Goal: Information Seeking & Learning: Check status

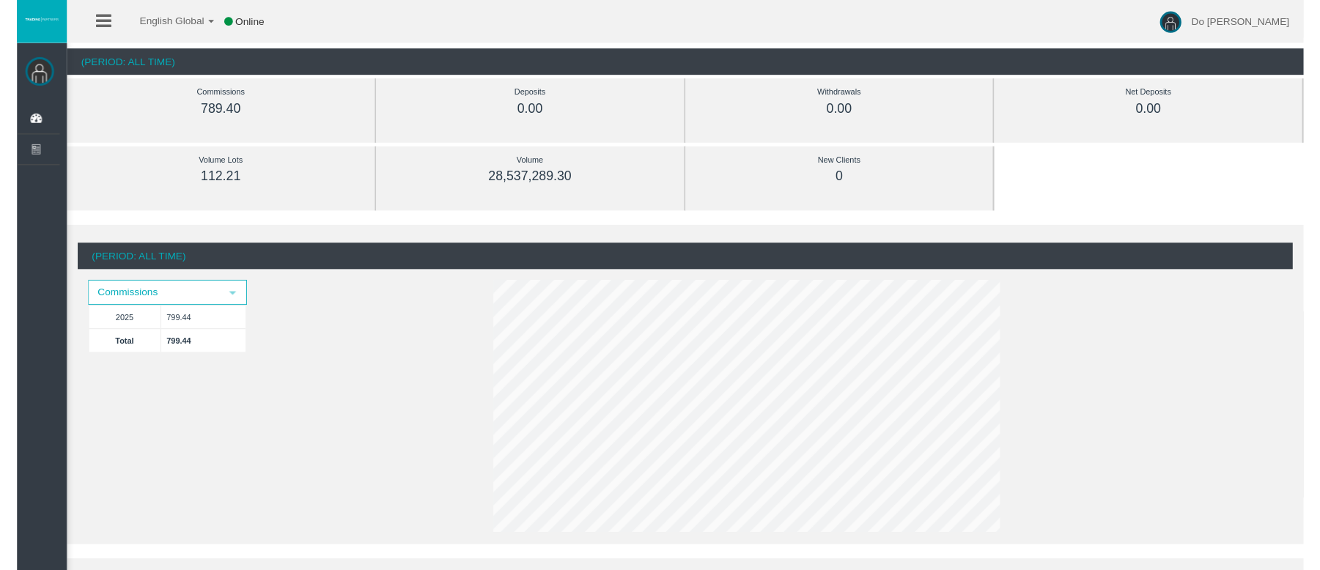
scroll to position [97, 0]
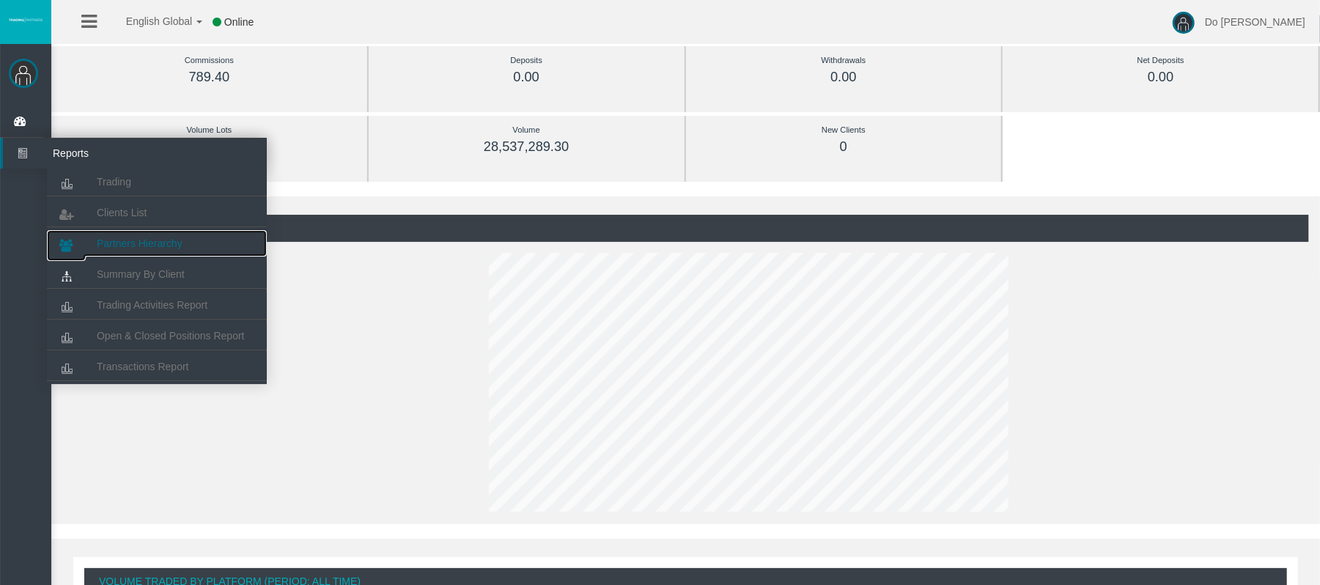
click at [147, 251] on link "Partners Hierarchy" at bounding box center [157, 243] width 220 height 26
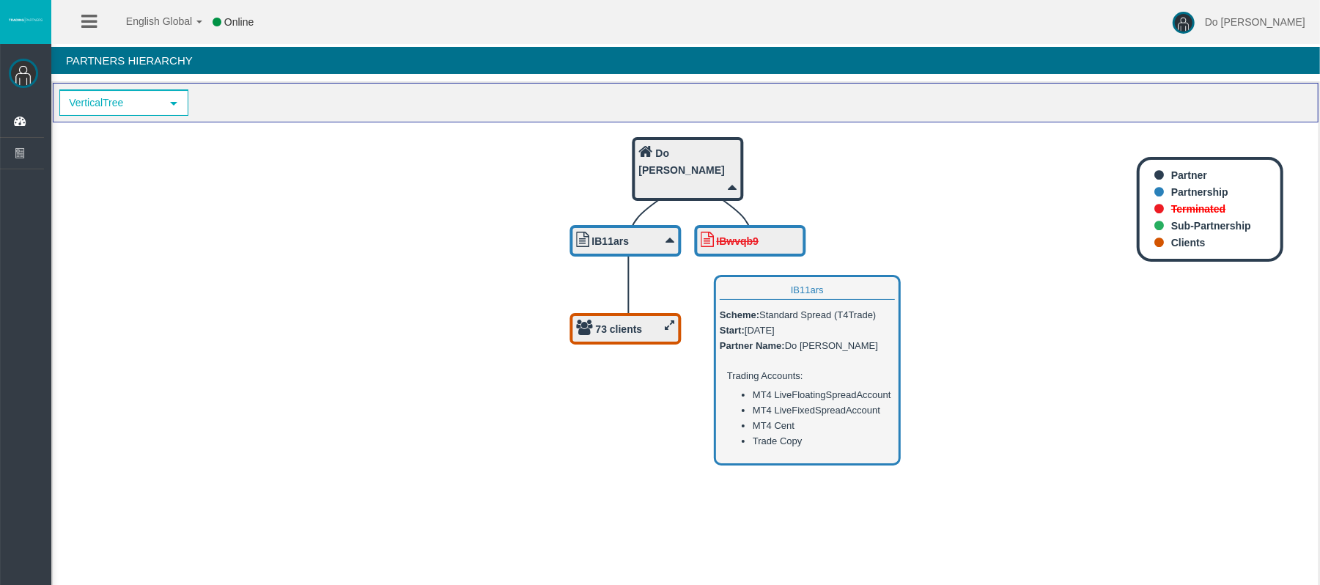
click at [655, 235] on div "IB11ars" at bounding box center [626, 241] width 98 height 18
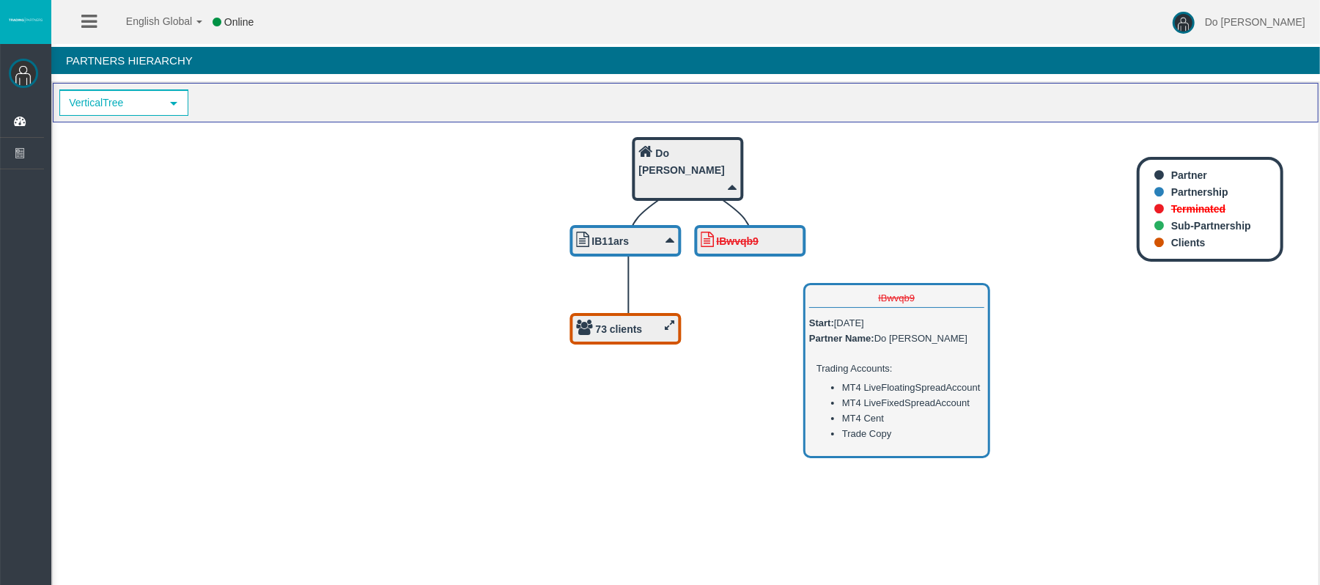
click at [745, 243] on b "IBwvqb9" at bounding box center [738, 241] width 43 height 12
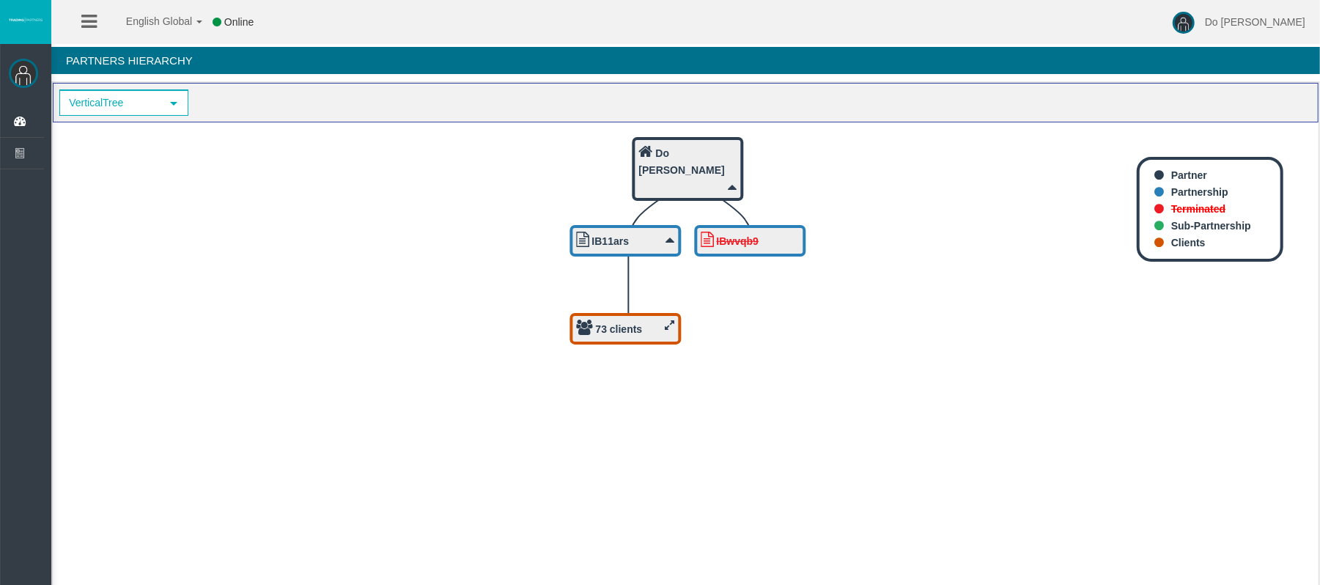
click at [706, 145] on div "Do [PERSON_NAME]" at bounding box center [688, 161] width 98 height 35
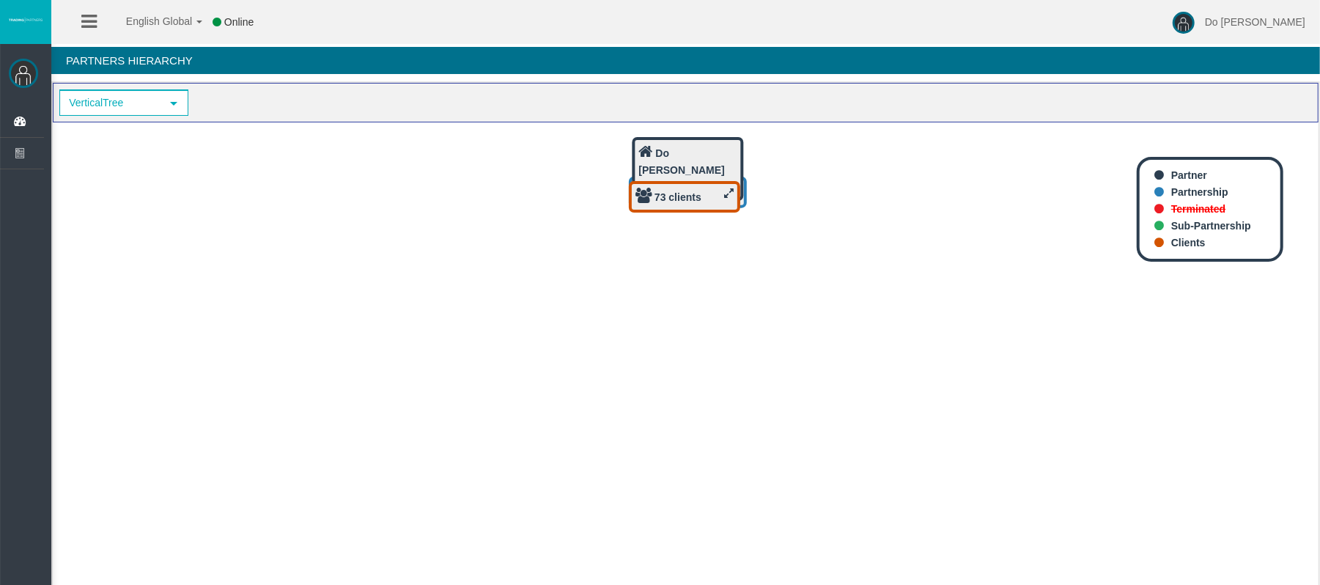
click at [706, 145] on div "Do [PERSON_NAME]" at bounding box center [688, 161] width 98 height 35
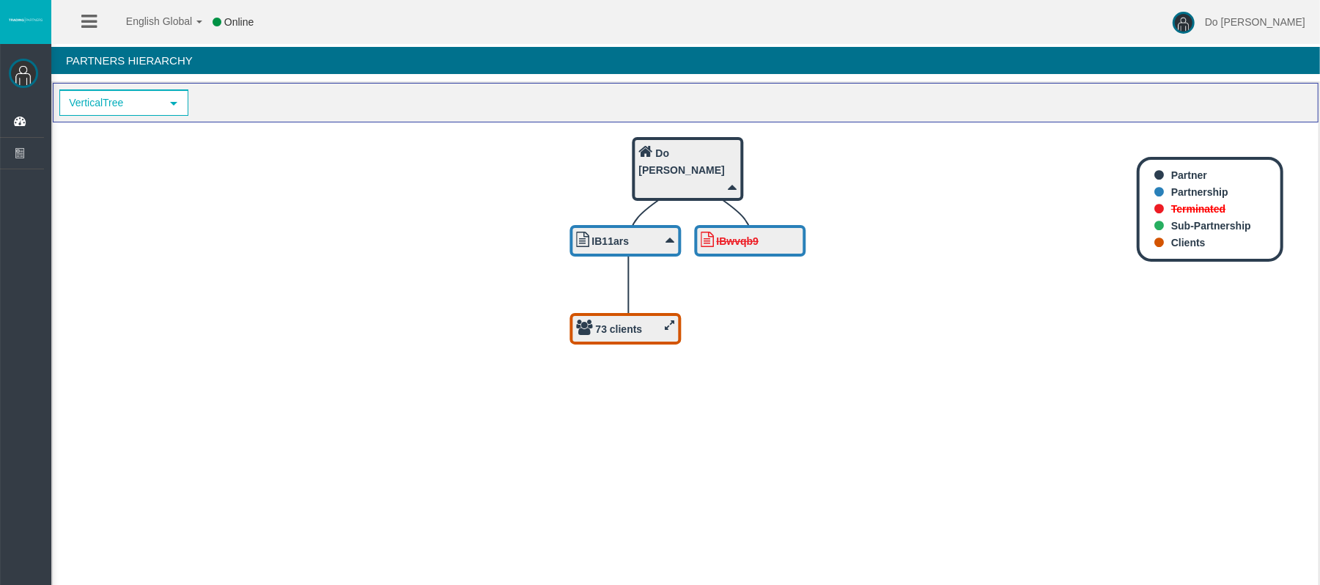
click at [673, 327] on icon at bounding box center [670, 325] width 10 height 11
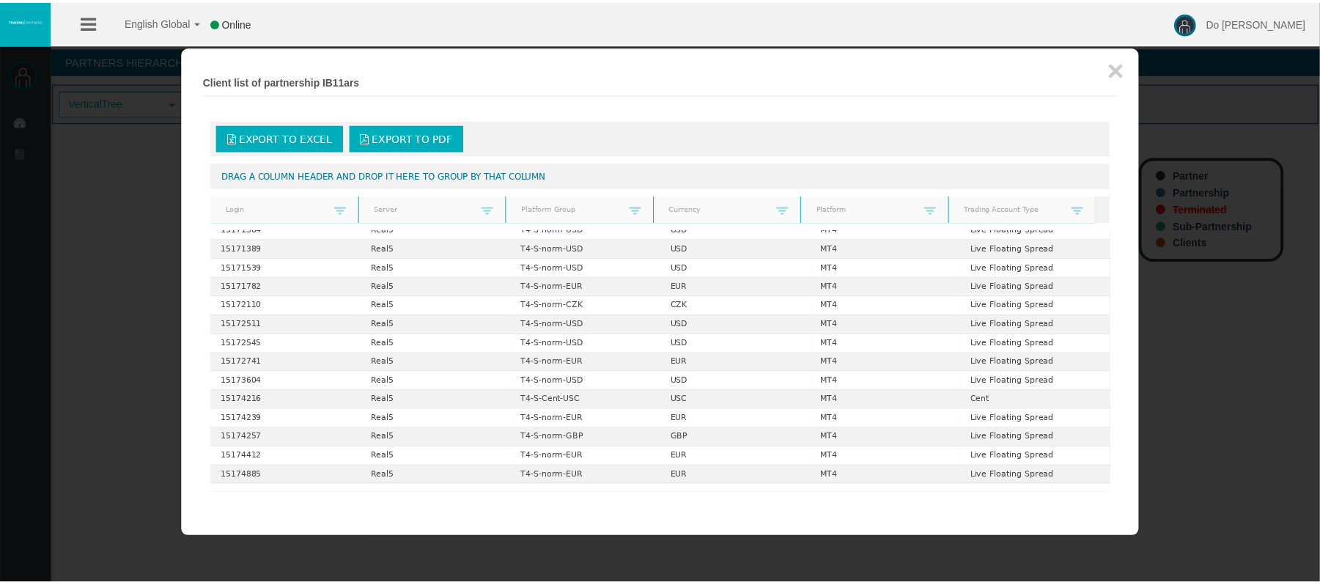
scroll to position [125, 0]
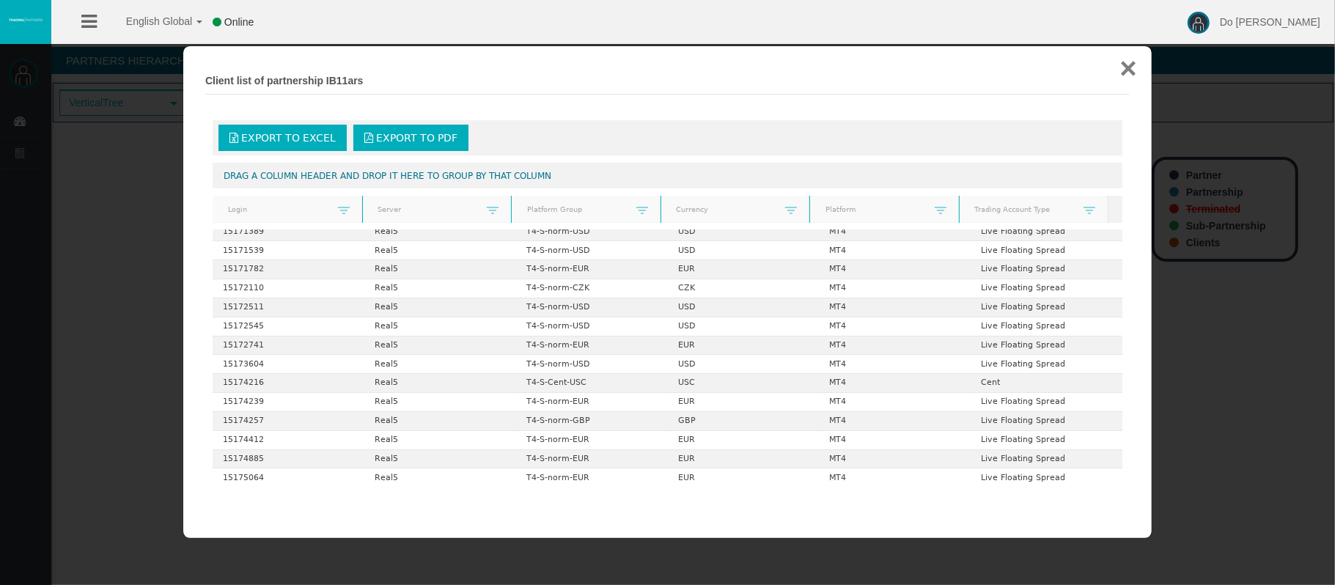
click at [1129, 71] on button "×" at bounding box center [1128, 67] width 17 height 29
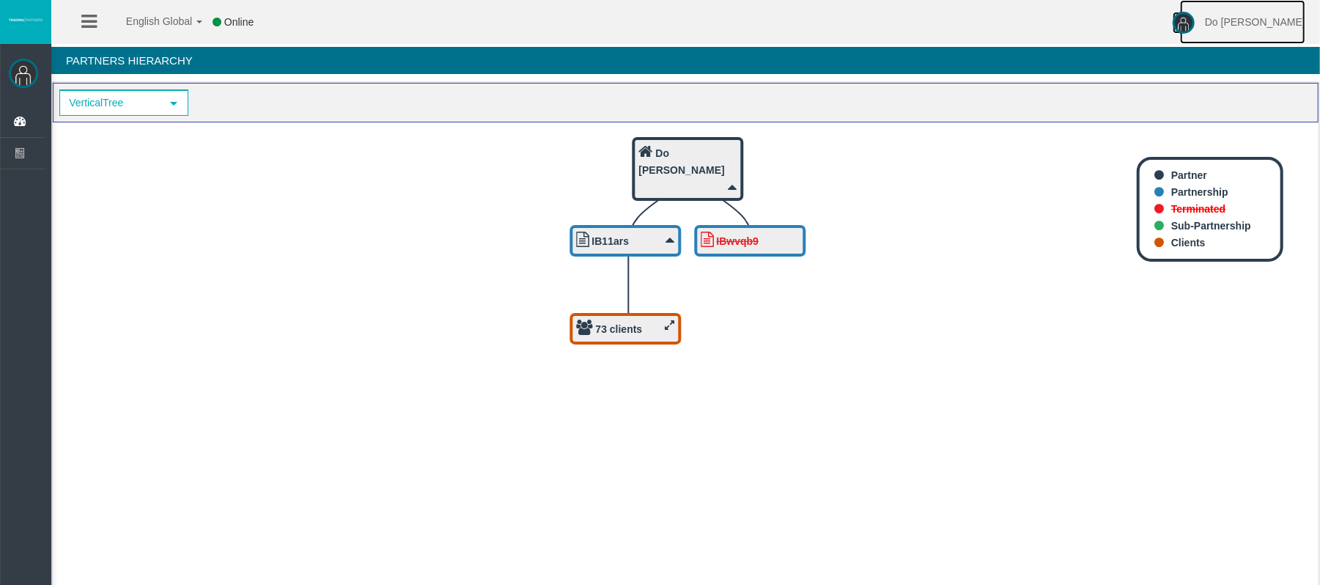
click at [1270, 22] on span "Do [PERSON_NAME]" at bounding box center [1255, 22] width 100 height 12
click at [1181, 245] on b "Clients" at bounding box center [1188, 243] width 34 height 12
click at [1158, 179] on icon at bounding box center [1159, 174] width 10 height 11
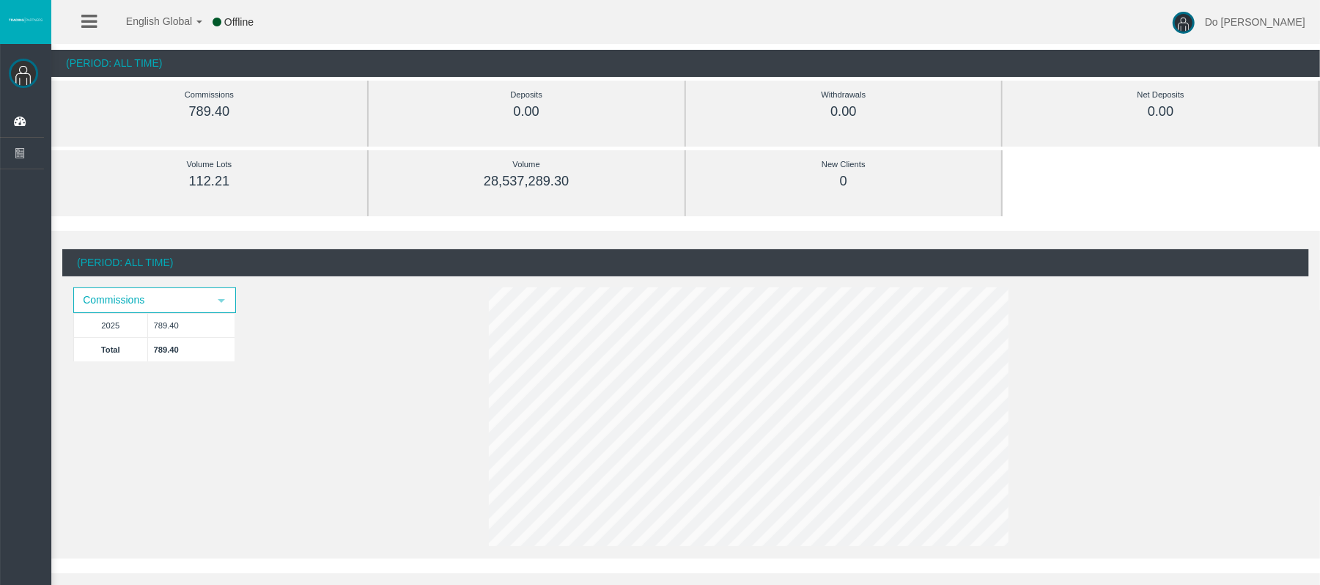
scroll to position [97, 0]
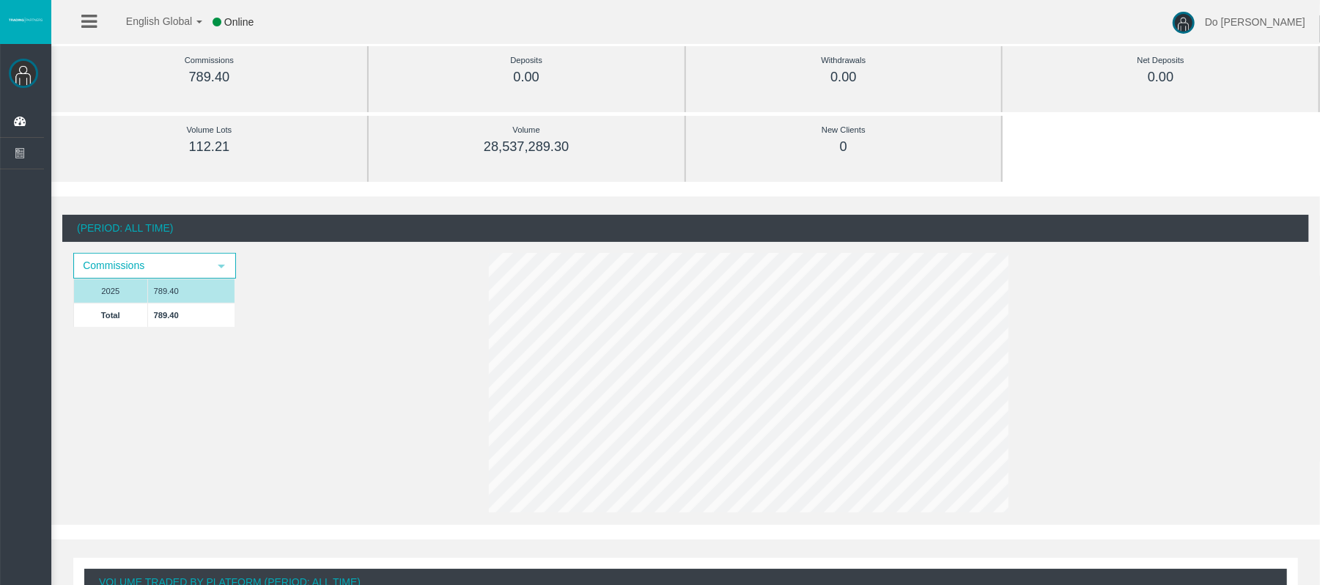
click at [176, 285] on td "789.40" at bounding box center [190, 290] width 87 height 24
click at [210, 270] on span "select" at bounding box center [221, 265] width 26 height 23
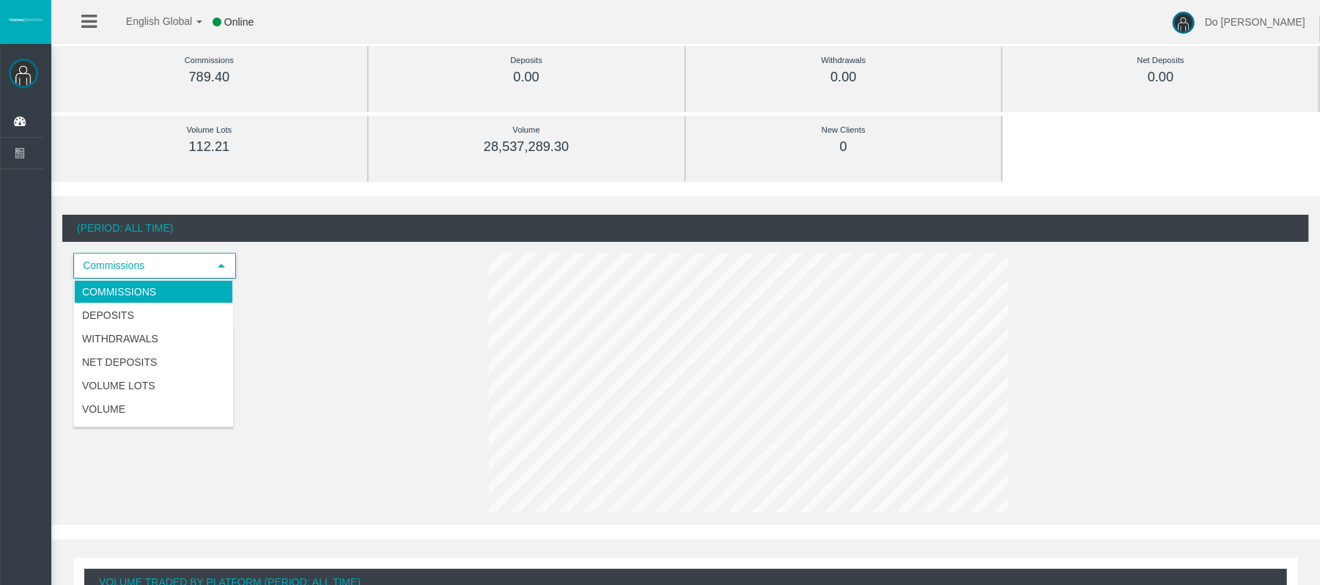
click at [336, 293] on div "Commissions select 2025 789.40 Total 789.40" at bounding box center [217, 297] width 311 height 89
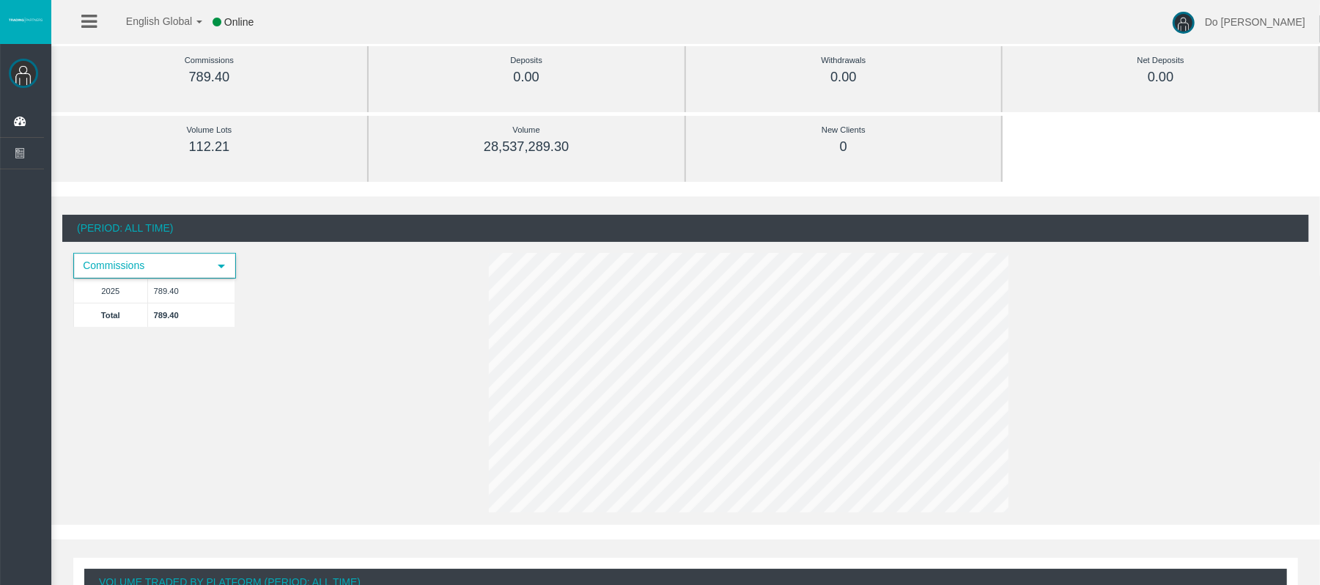
click at [210, 258] on span "select" at bounding box center [221, 265] width 26 height 23
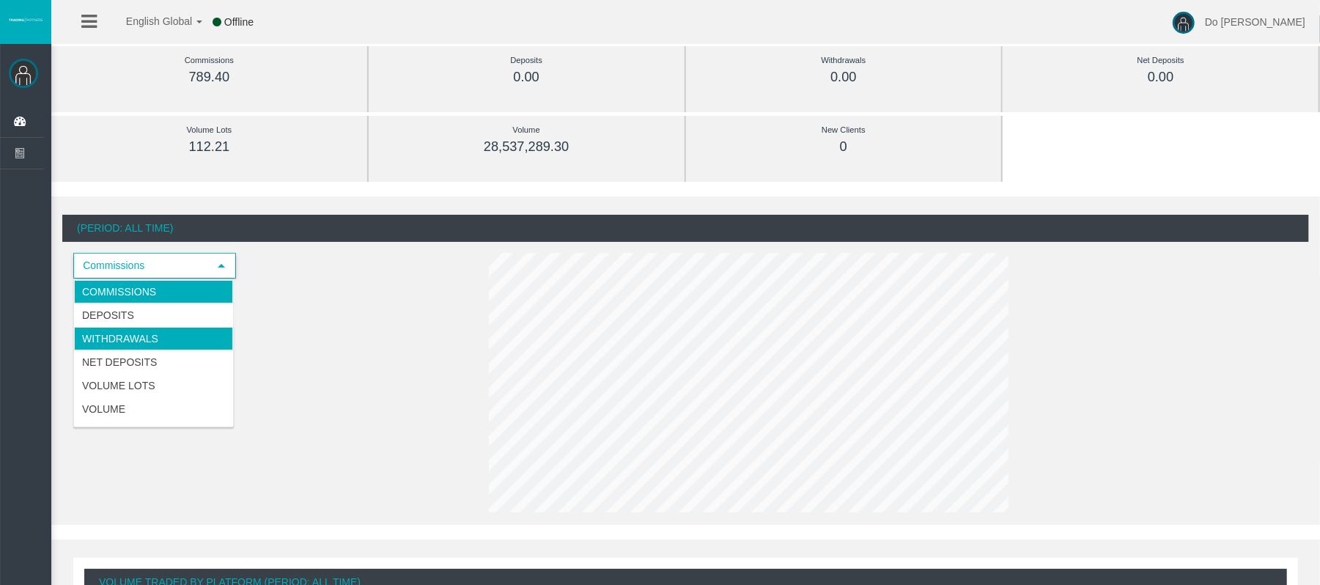
click at [145, 332] on li "Withdrawals" at bounding box center [153, 338] width 159 height 23
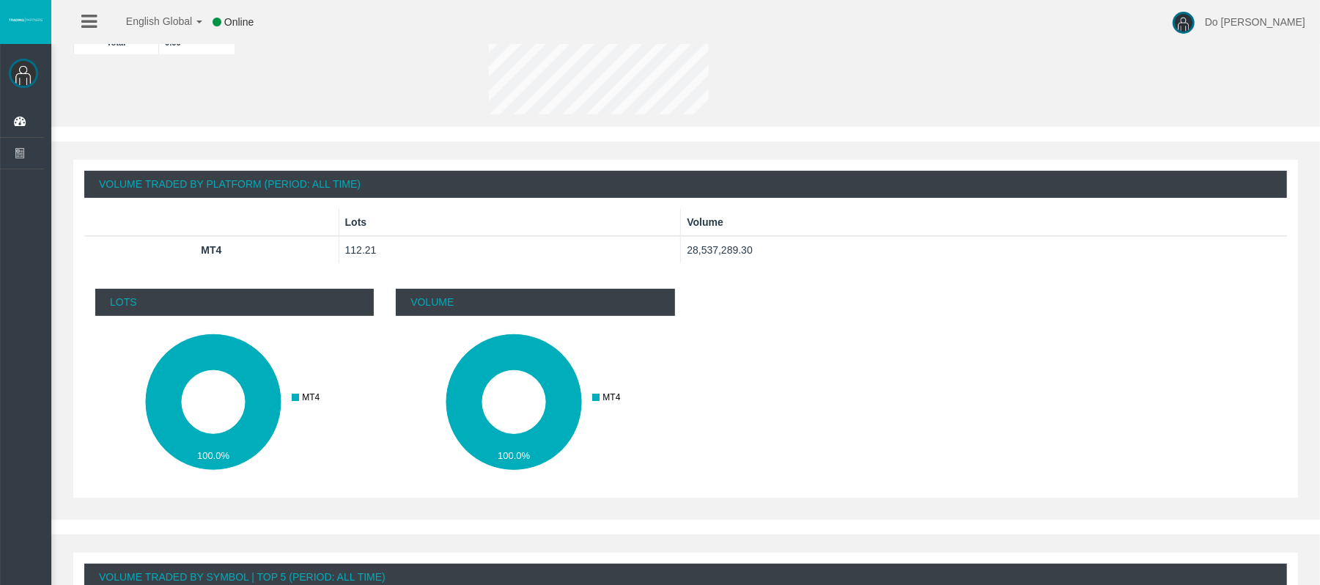
scroll to position [293, 0]
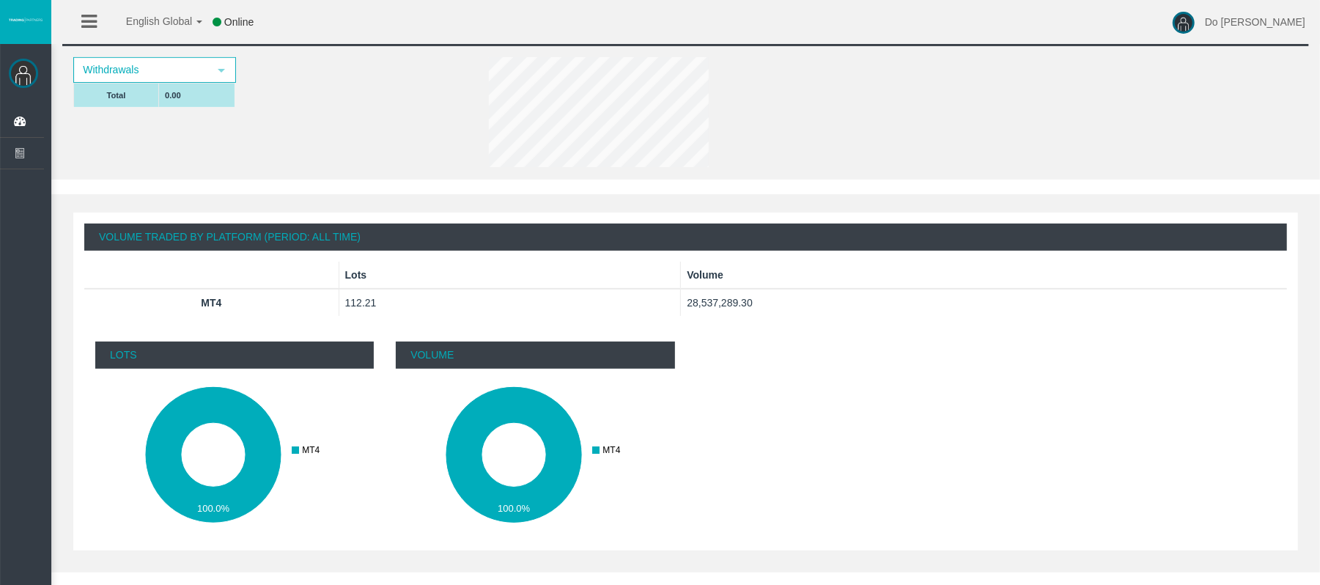
click at [193, 100] on td "0.00" at bounding box center [197, 95] width 76 height 24
click at [195, 74] on span "Withdrawals" at bounding box center [141, 70] width 133 height 23
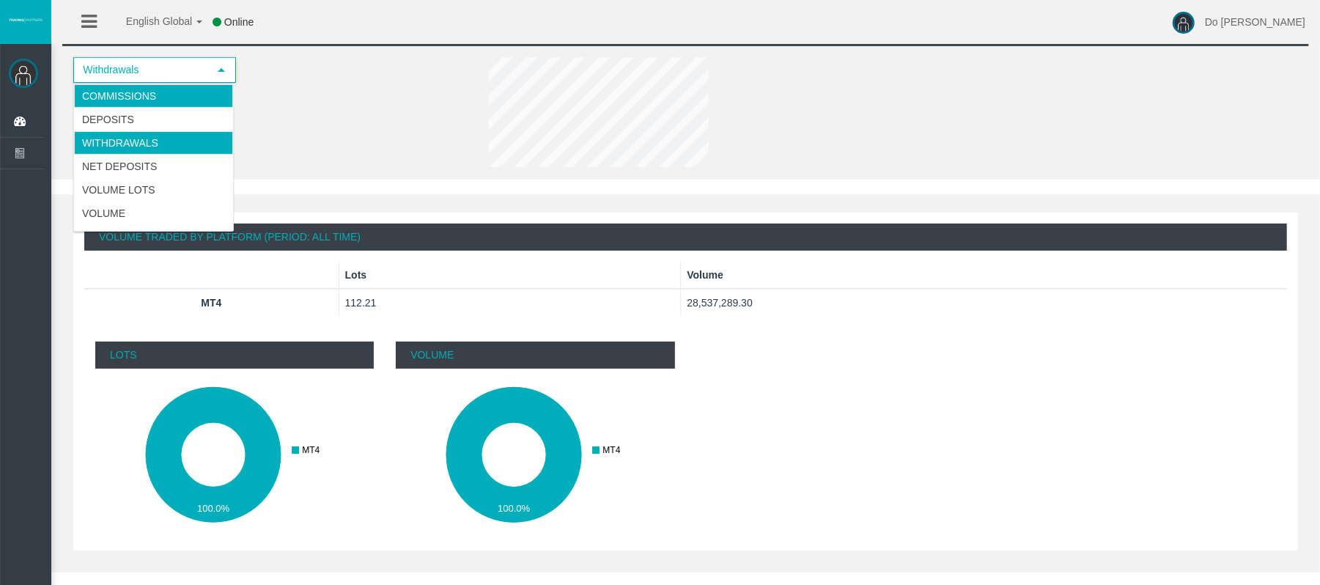
click at [158, 92] on li "Commissions" at bounding box center [153, 95] width 159 height 23
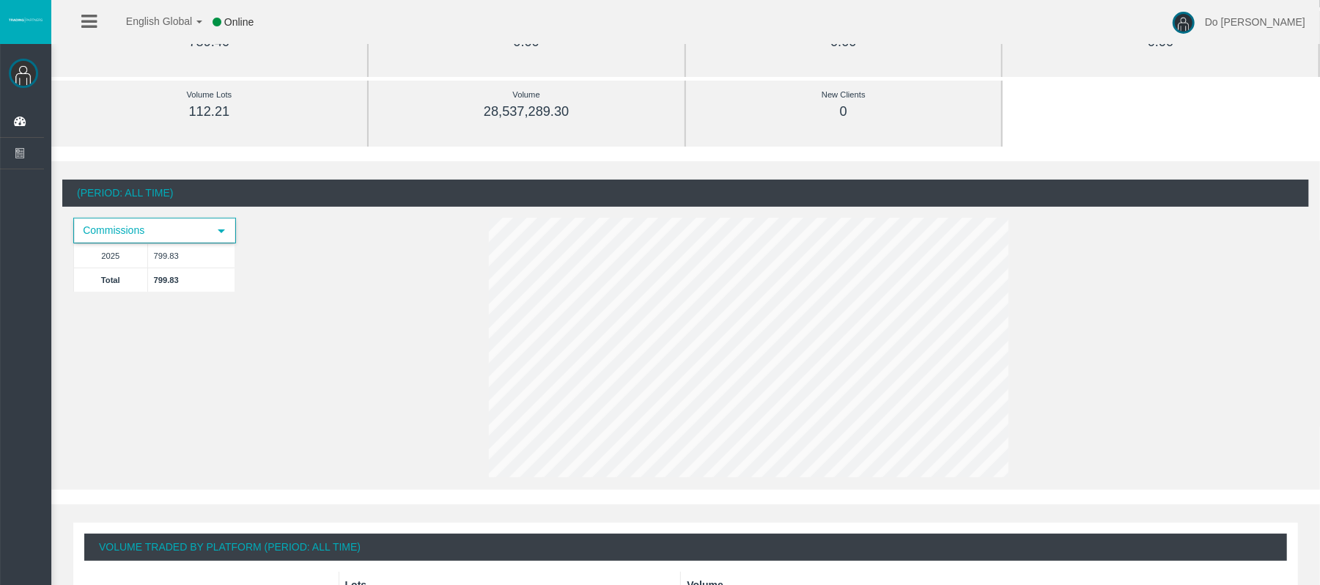
scroll to position [97, 0]
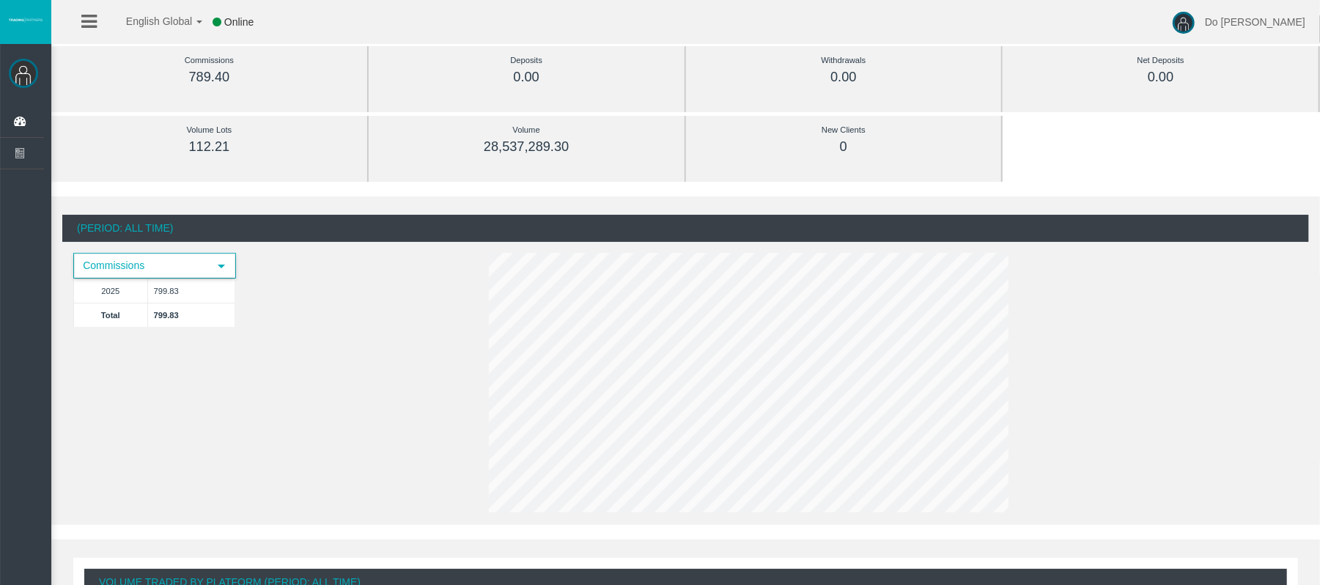
click at [164, 270] on span "Commissions" at bounding box center [141, 265] width 133 height 23
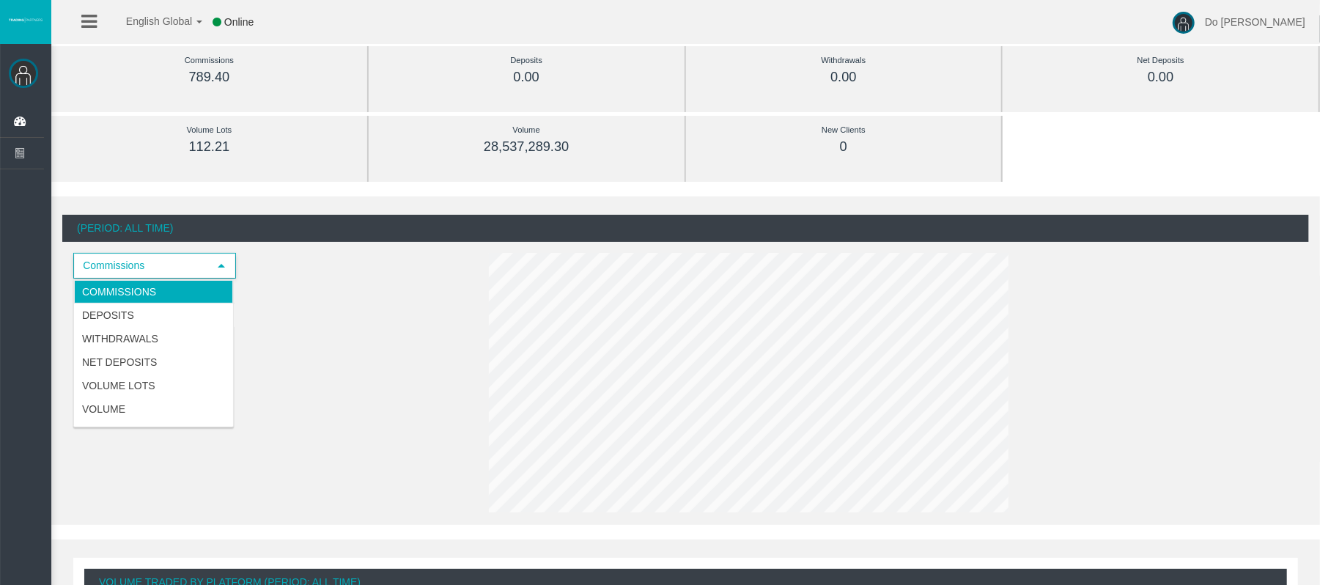
click at [412, 374] on div "(Period: All Time) Commissions select 2025 799.83 Total 799.83" at bounding box center [685, 366] width 1247 height 303
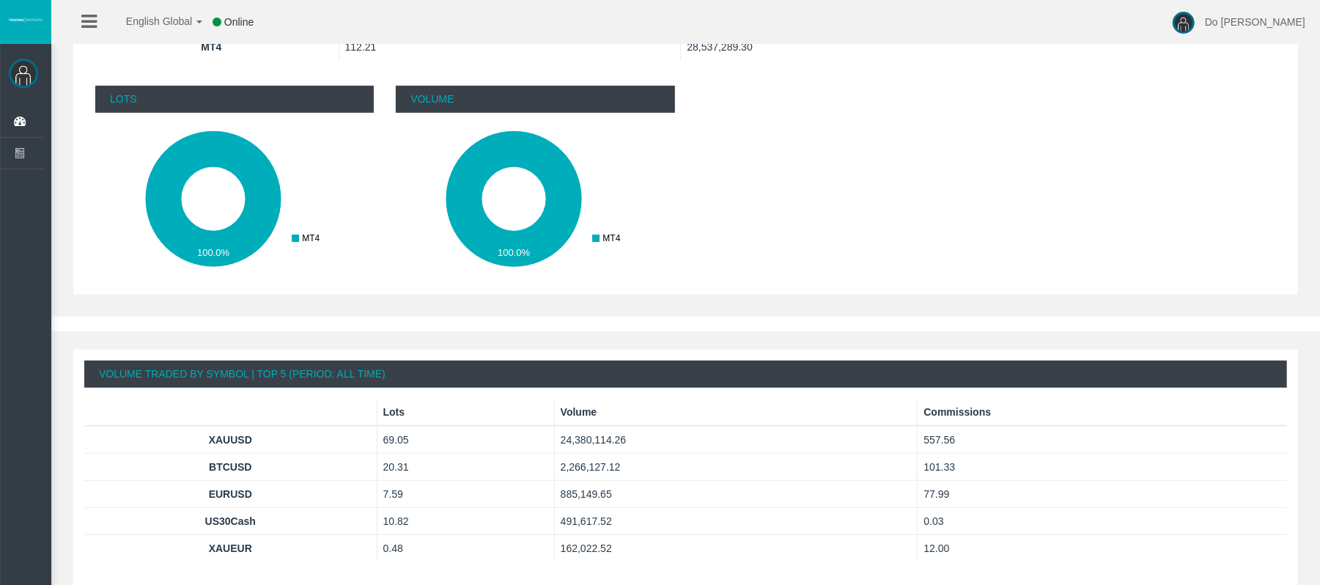
scroll to position [931, 0]
